Goal: Book appointment/travel/reservation

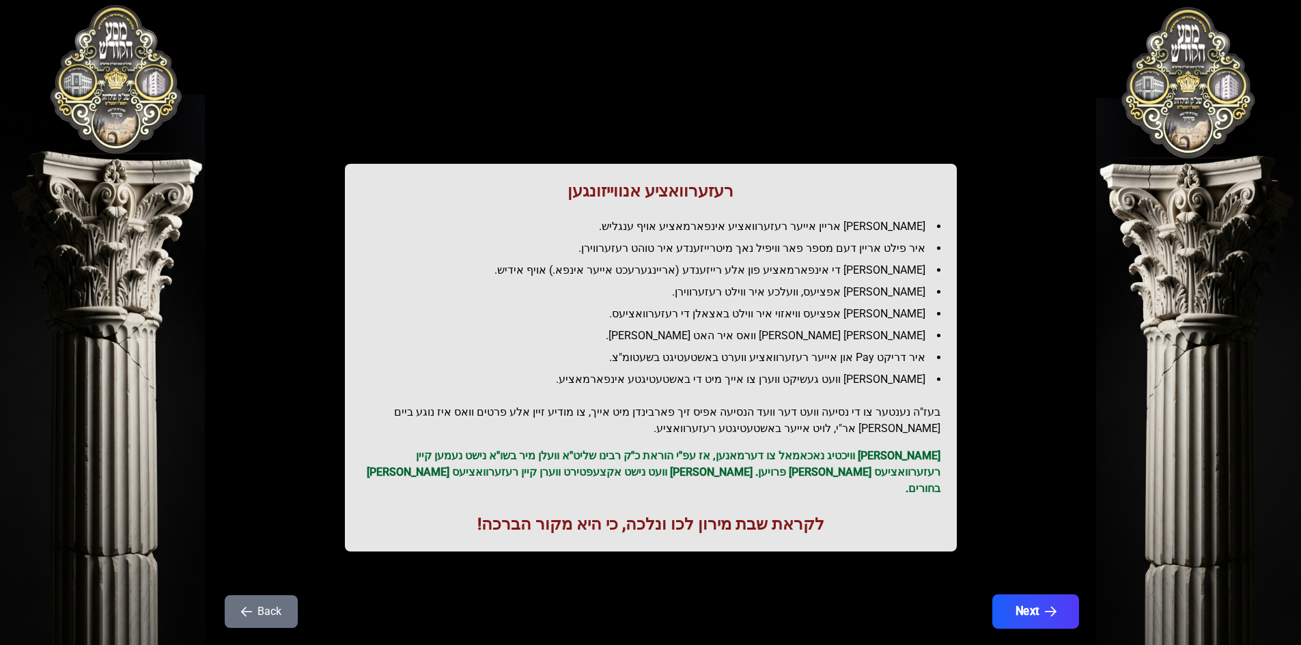
click at [1039, 595] on button "Next" at bounding box center [1034, 612] width 87 height 34
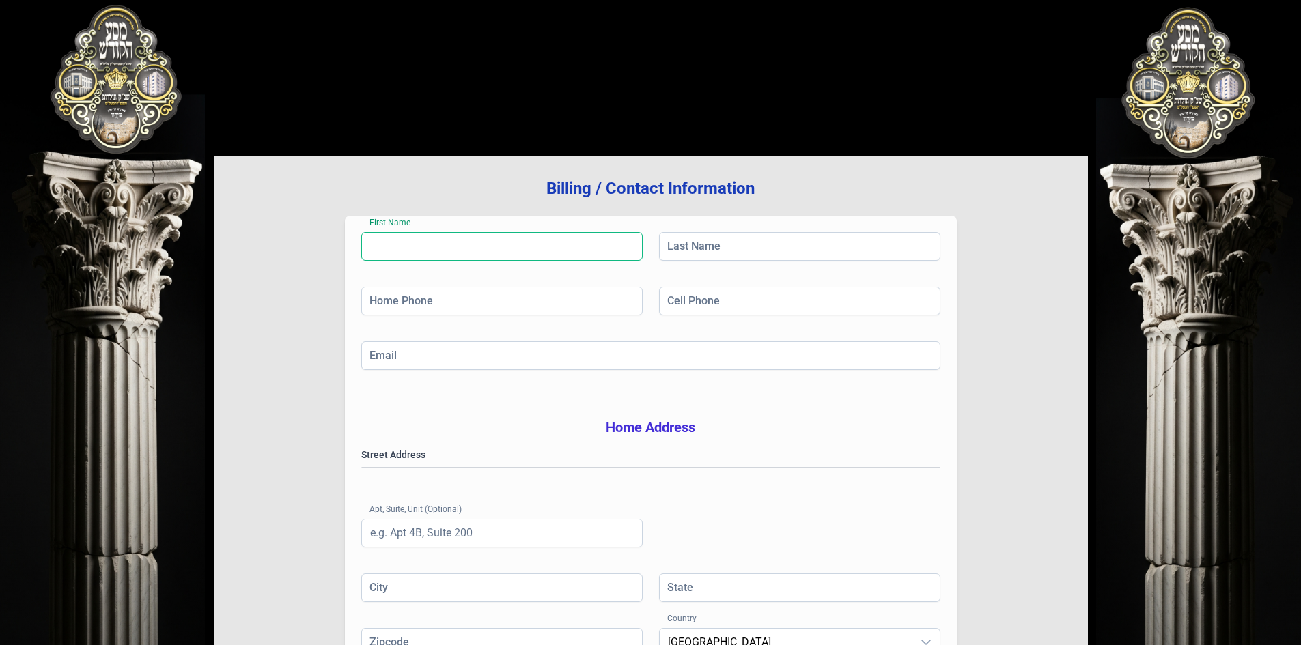
click at [445, 245] on input "First Name" at bounding box center [501, 246] width 281 height 29
click at [416, 244] on input "First Name" at bounding box center [501, 246] width 281 height 29
type input "[PERSON_NAME]"
click at [765, 239] on input "Last Name" at bounding box center [799, 246] width 281 height 29
type input "[PERSON_NAME]"
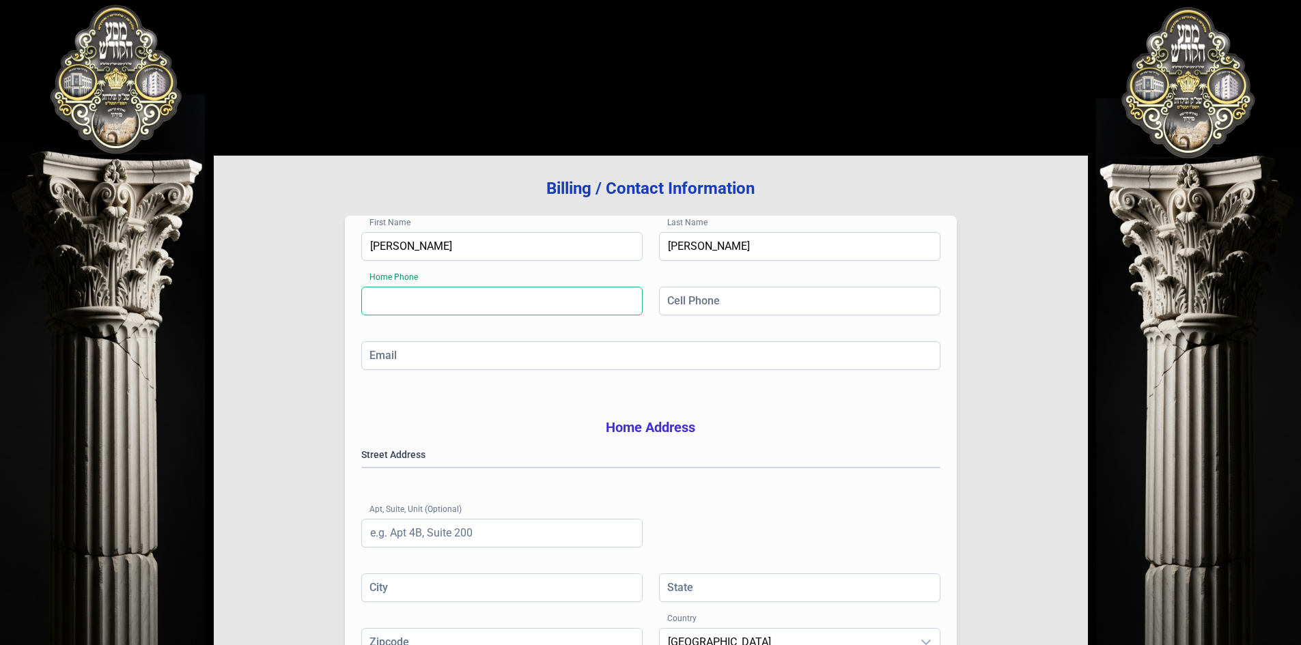
click at [467, 306] on input "Home Phone" at bounding box center [501, 301] width 281 height 29
click at [412, 305] on input "Home Phone" at bounding box center [501, 301] width 281 height 29
type input "[PHONE_NUMBER]"
click at [727, 298] on input "Cell Phone" at bounding box center [799, 301] width 281 height 29
type input "[PHONE_NUMBER]"
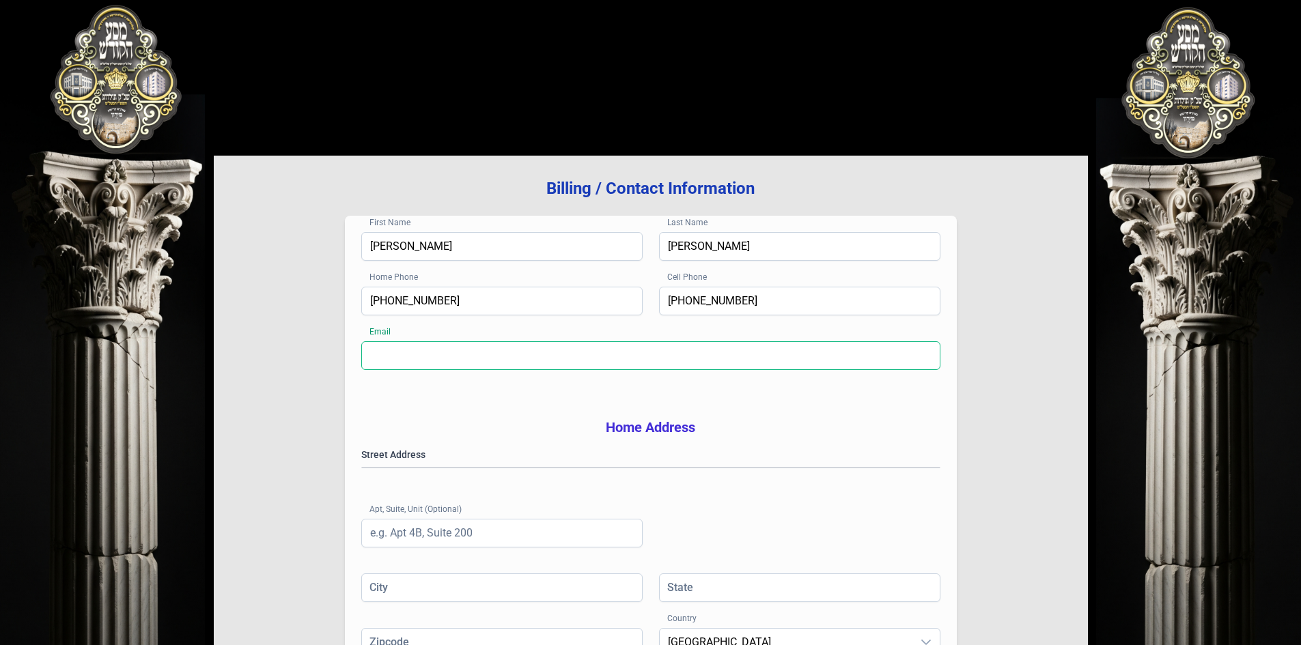
click at [483, 365] on input "Email" at bounding box center [650, 355] width 579 height 29
type input "[EMAIL_ADDRESS][DOMAIN_NAME]"
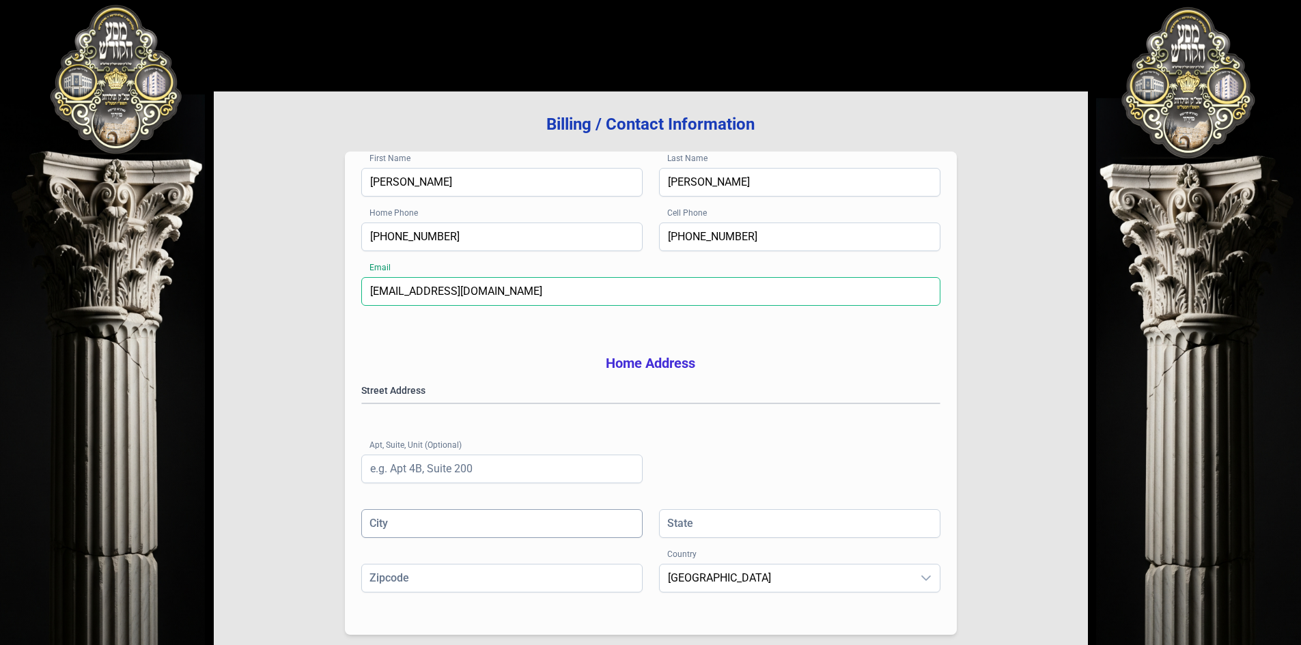
scroll to position [200, 0]
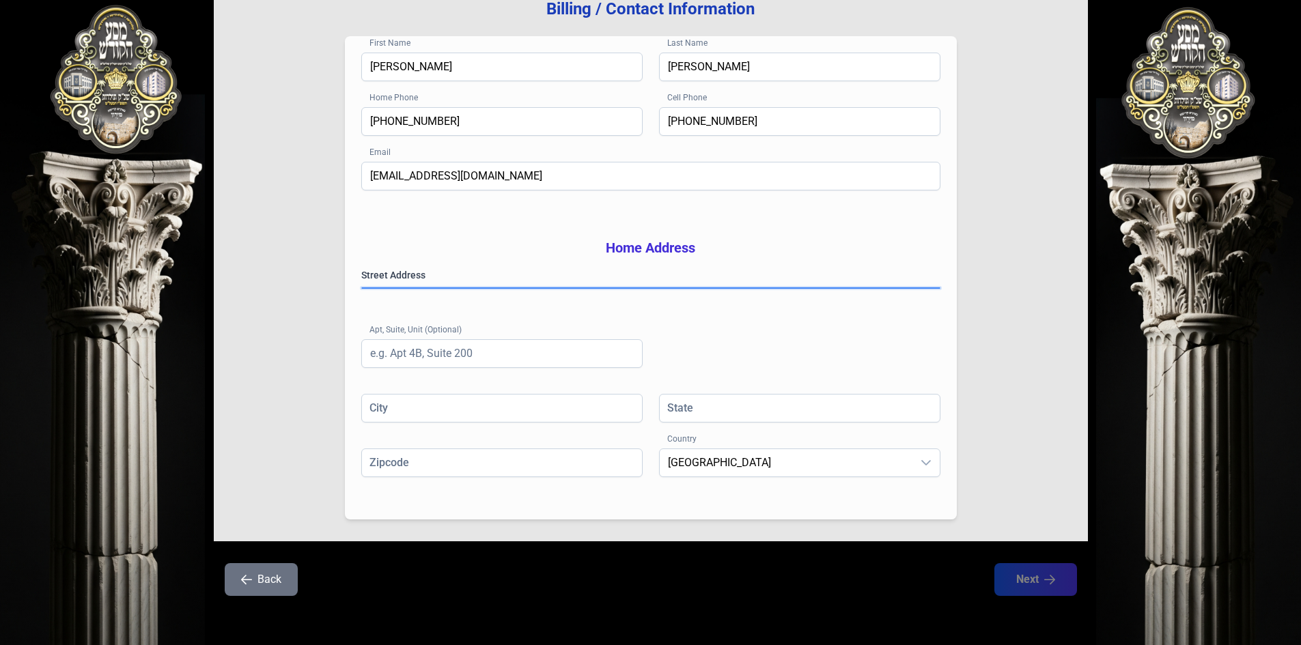
click at [362, 288] on gmp-place-autocomplete at bounding box center [362, 288] width 0 height 0
type input "Lakewood"
type input "NJ"
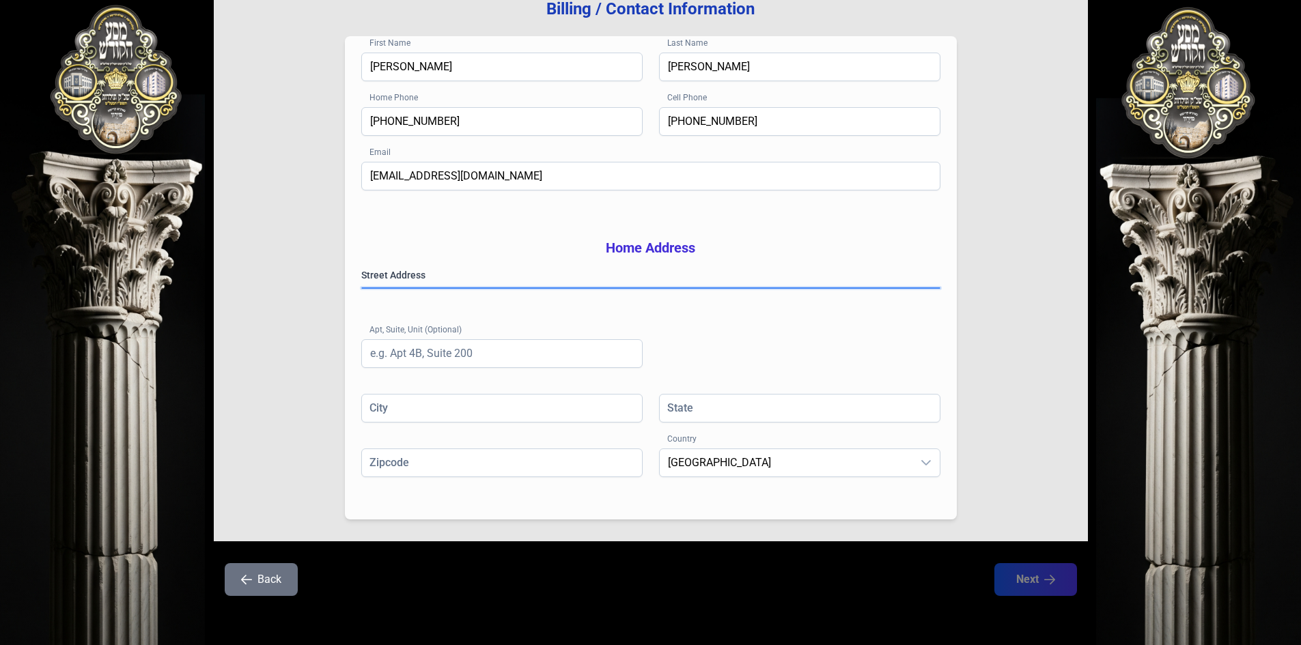
type input "087011962"
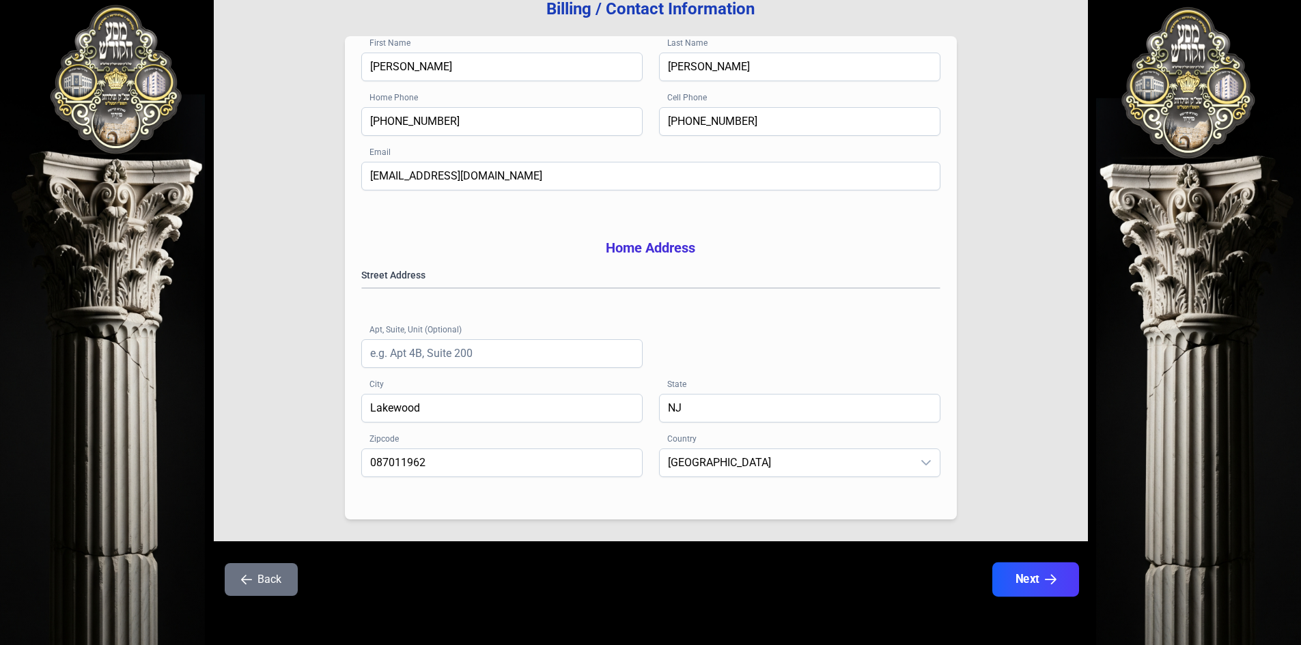
click at [1039, 578] on button "Next" at bounding box center [1034, 580] width 87 height 34
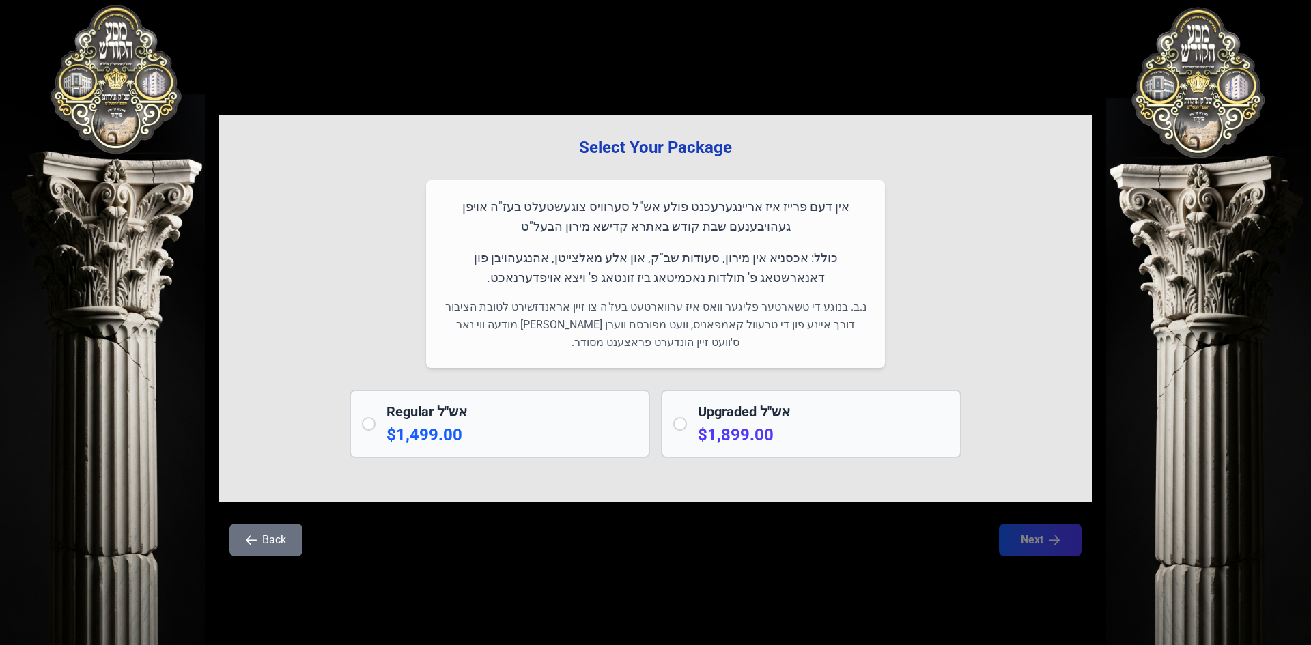
click at [682, 428] on input "radio" at bounding box center [680, 424] width 14 height 14
radio input "true"
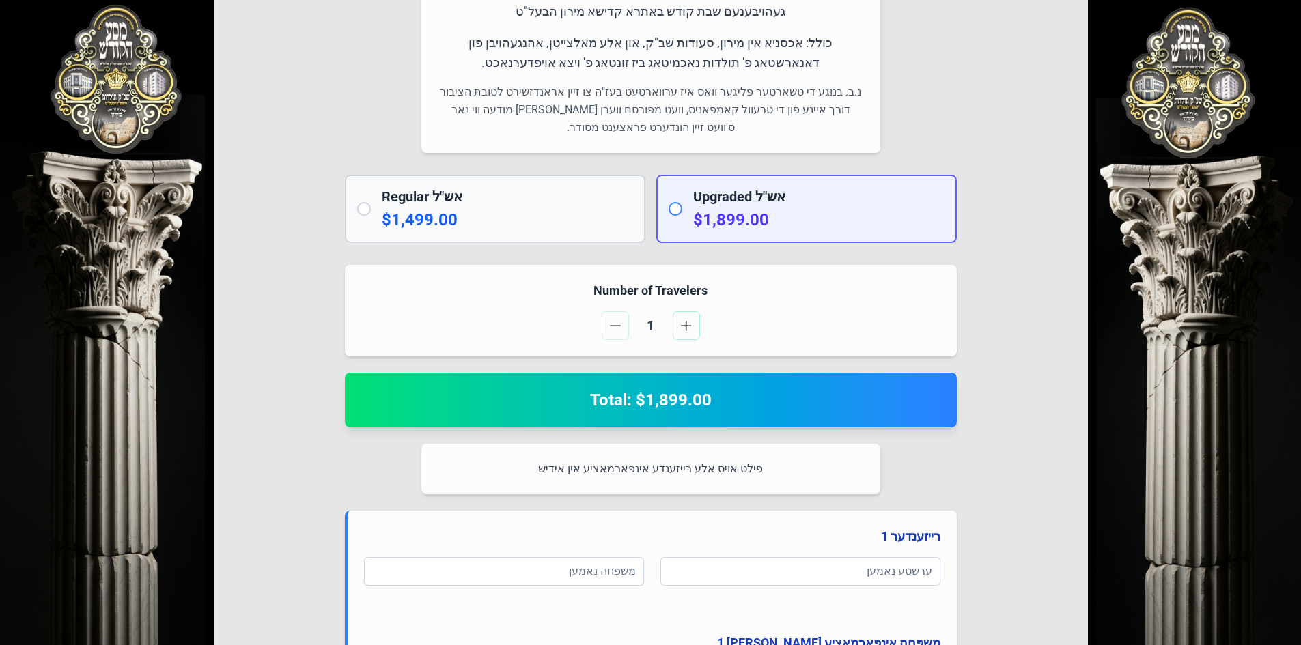
scroll to position [341, 0]
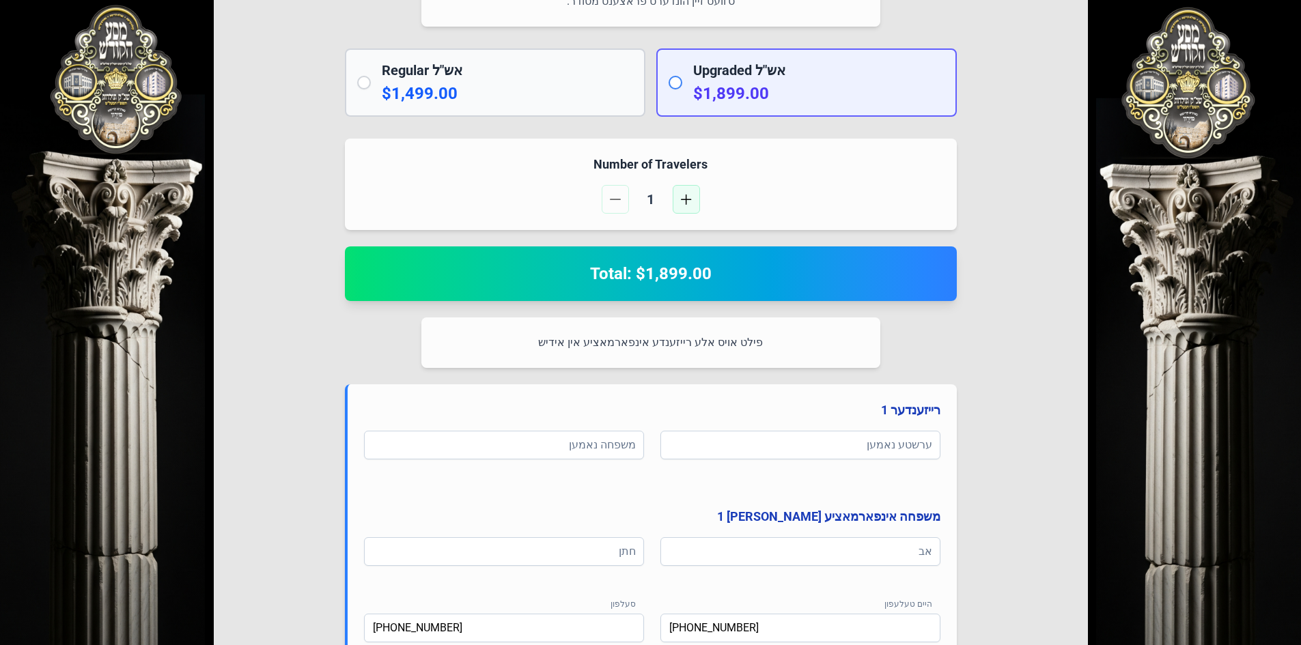
click at [681, 202] on span "button" at bounding box center [686, 199] width 11 height 11
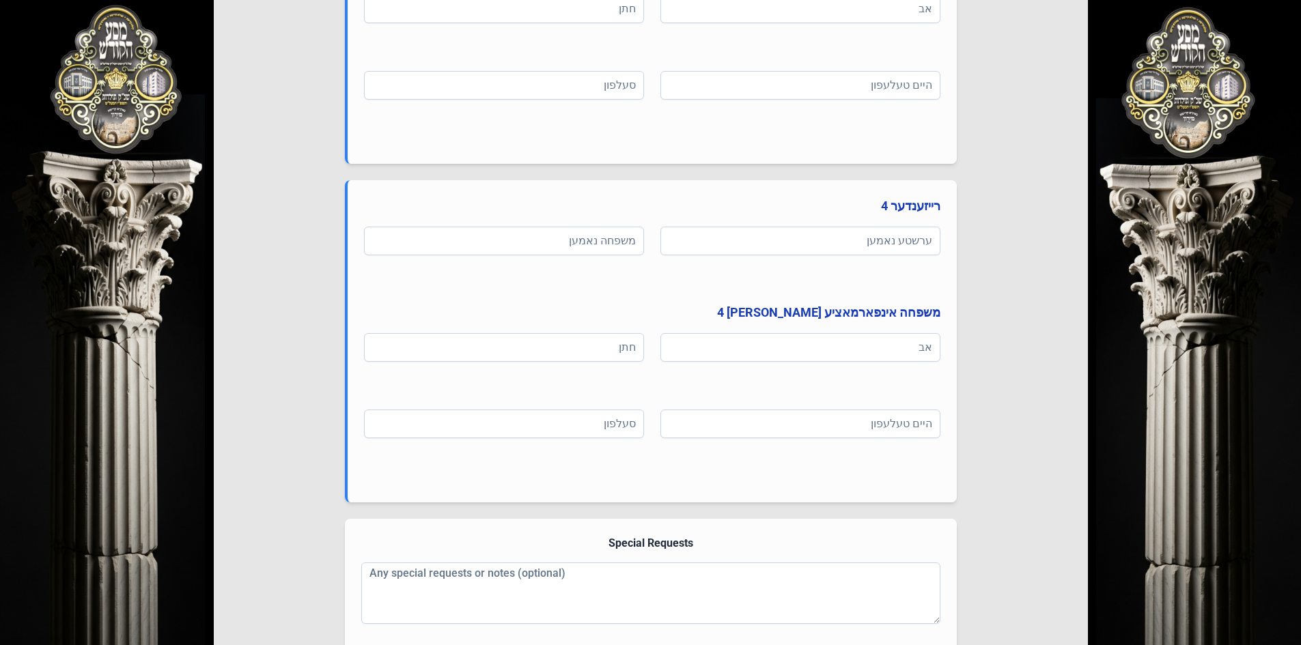
scroll to position [1831, 0]
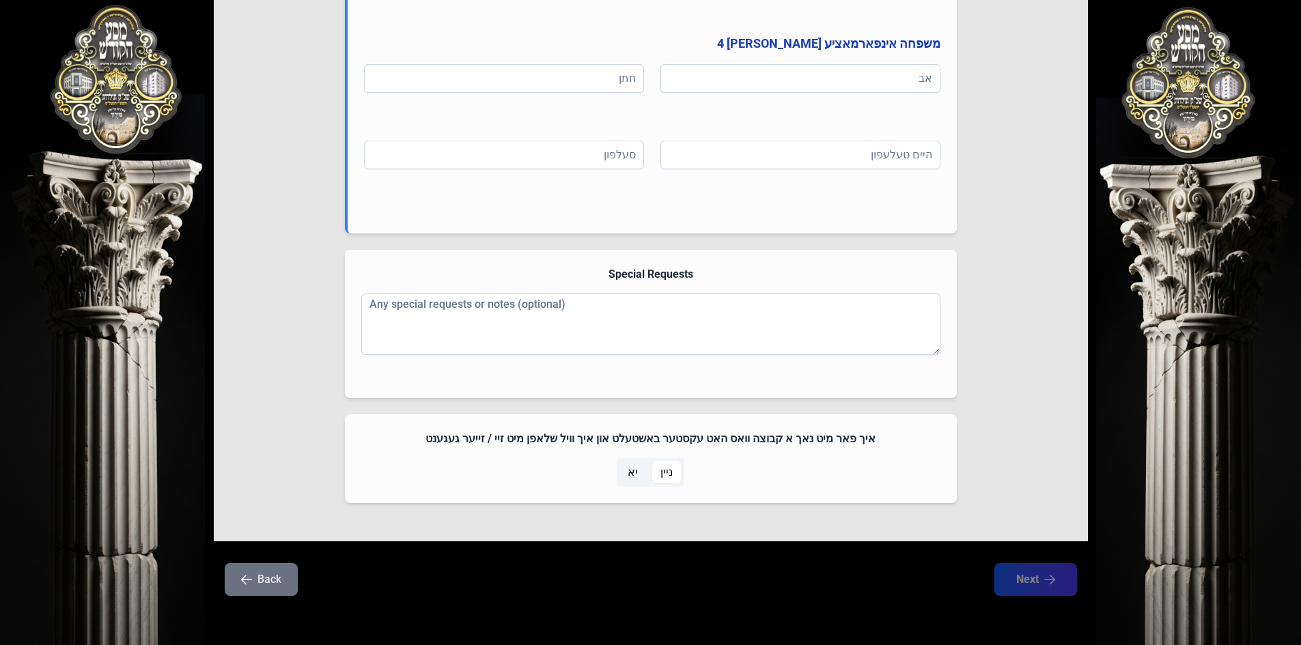
click at [634, 472] on span "יא" at bounding box center [632, 472] width 10 height 16
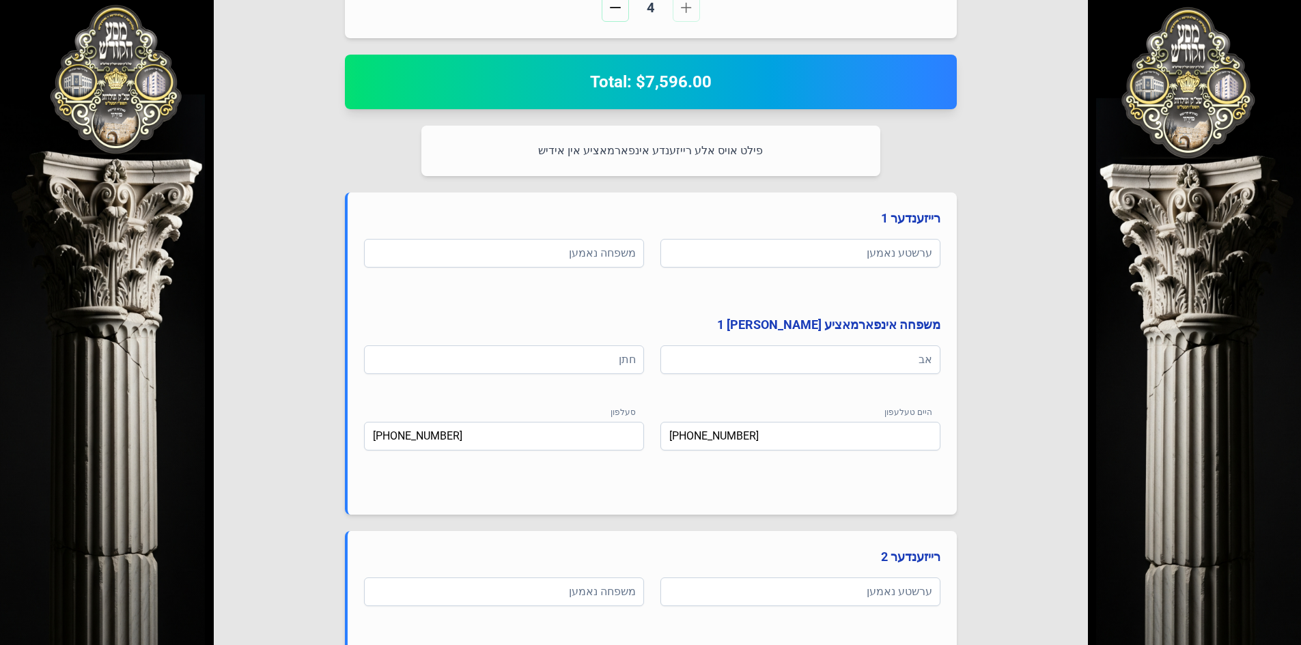
scroll to position [124, 0]
